Goal: Task Accomplishment & Management: Manage account settings

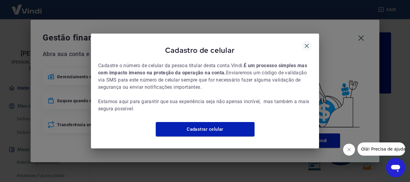
click at [309, 42] on icon "button" at bounding box center [306, 45] width 7 height 7
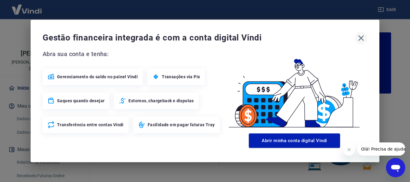
click at [361, 38] on icon "button" at bounding box center [362, 38] width 6 height 6
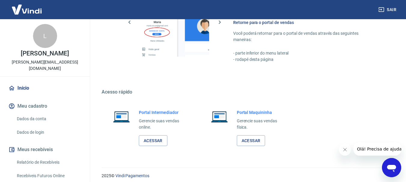
scroll to position [373, 0]
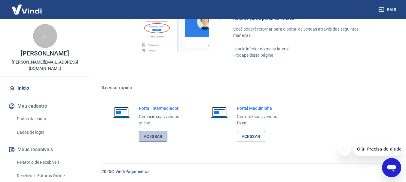
click at [156, 140] on link "Acessar" at bounding box center [153, 136] width 29 height 11
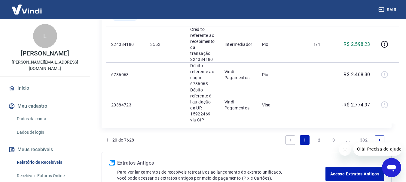
scroll to position [811, 0]
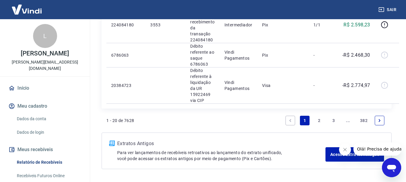
click at [317, 119] on link "2" at bounding box center [319, 121] width 10 height 10
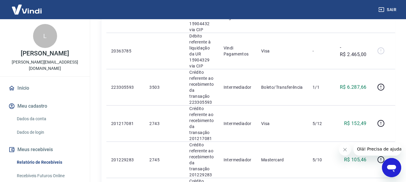
scroll to position [481, 0]
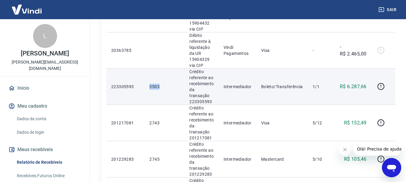
drag, startPoint x: 167, startPoint y: 90, endPoint x: 149, endPoint y: 87, distance: 18.5
click at [149, 87] on td "3503" at bounding box center [165, 87] width 40 height 36
copy p "3503"
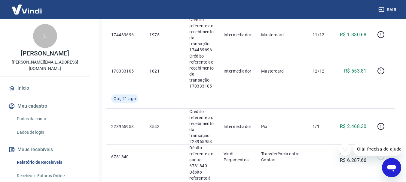
scroll to position [270, 0]
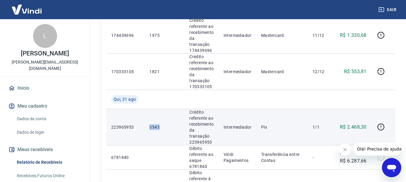
drag, startPoint x: 159, startPoint y: 123, endPoint x: 149, endPoint y: 126, distance: 9.9
click at [149, 126] on td "3543" at bounding box center [165, 127] width 40 height 36
copy p "3543"
